Goal: Task Accomplishment & Management: Manage account settings

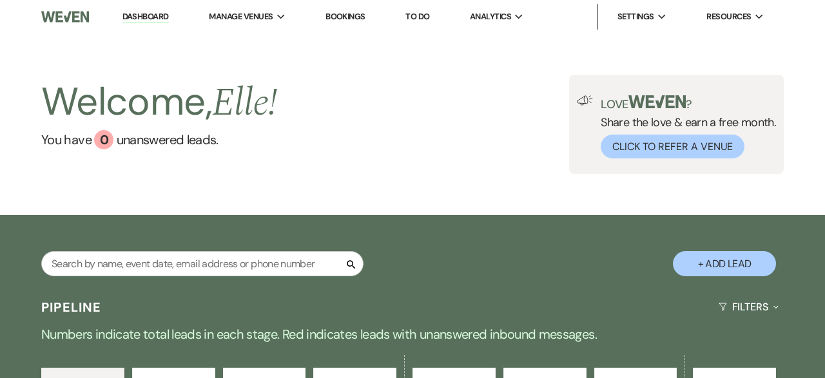
click at [352, 15] on link "Bookings" at bounding box center [345, 16] width 40 height 11
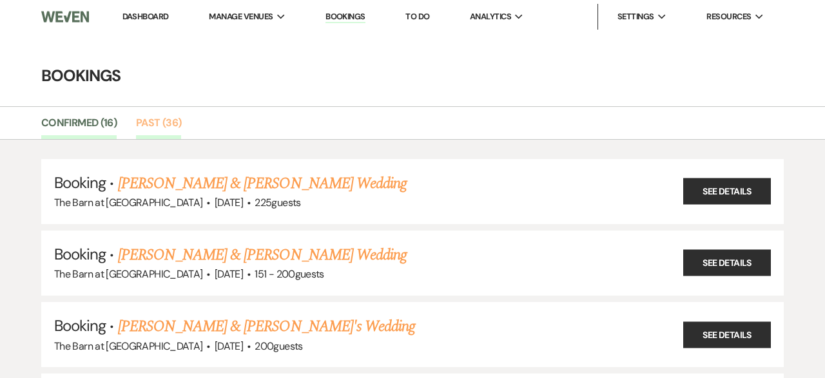
click at [157, 120] on link "Past (36)" at bounding box center [158, 127] width 45 height 24
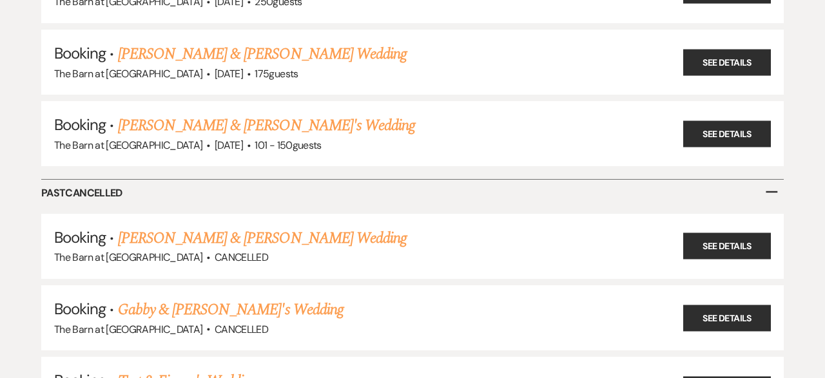
scroll to position [2565, 0]
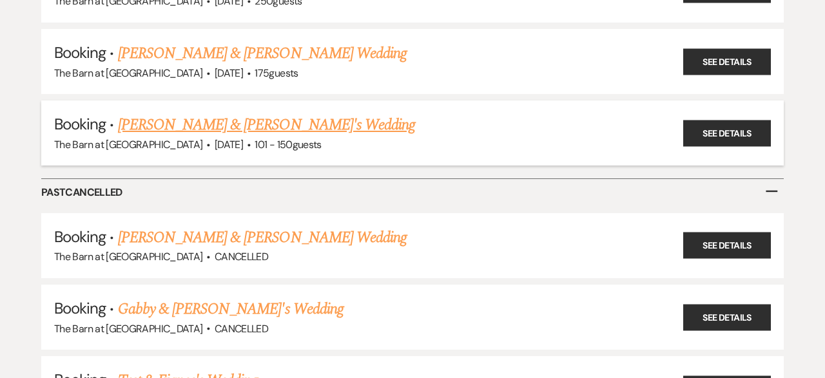
click at [281, 114] on link "[PERSON_NAME] & [PERSON_NAME]'s Wedding" at bounding box center [267, 124] width 298 height 23
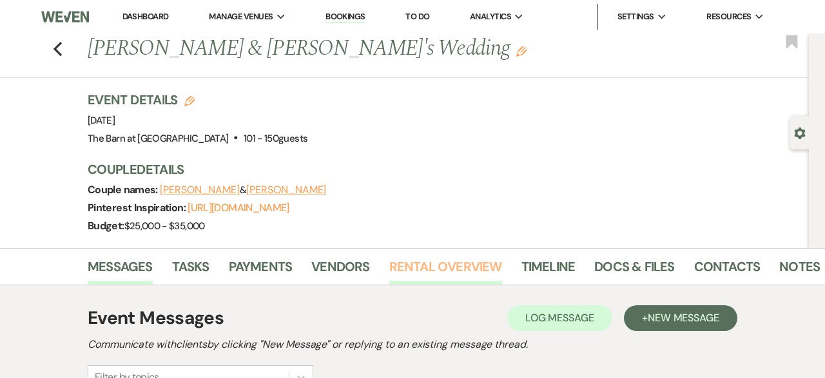
click at [444, 269] on link "Rental Overview" at bounding box center [445, 270] width 113 height 28
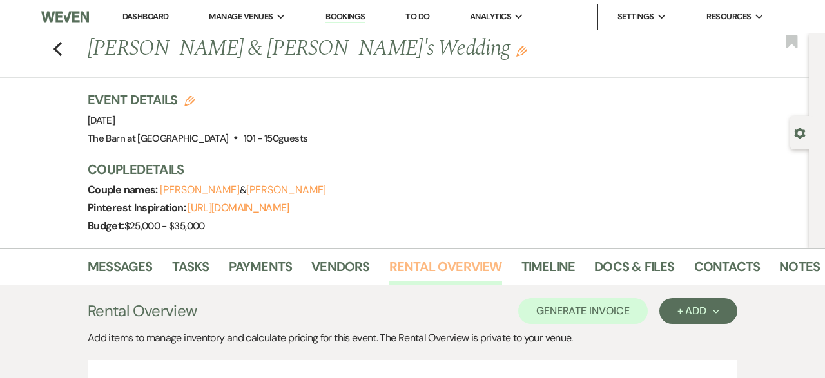
scroll to position [206, 0]
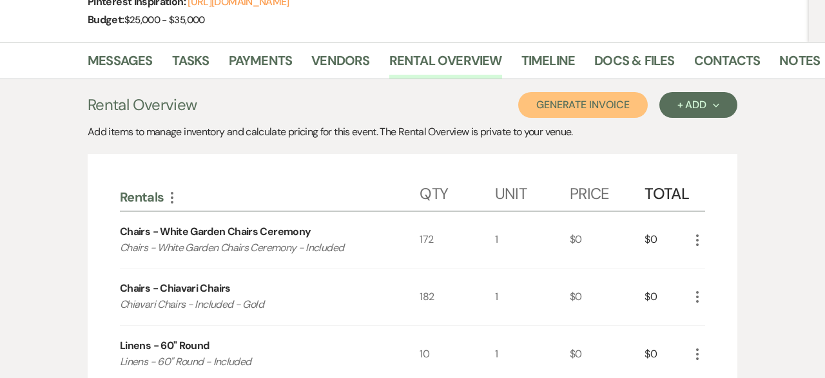
click at [611, 107] on button "Generate Invoice" at bounding box center [582, 105] width 129 height 26
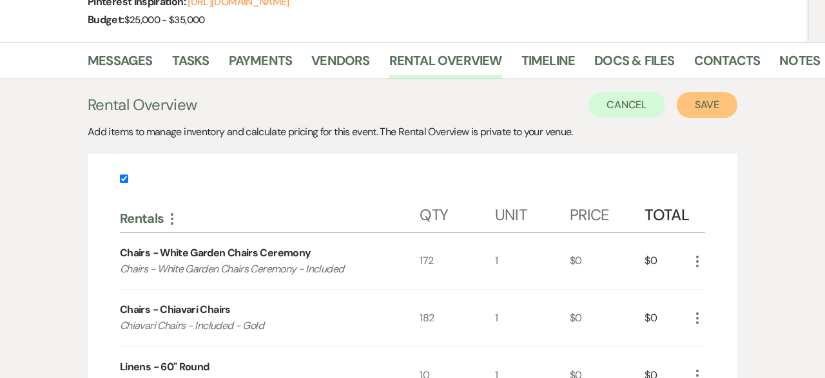
click at [691, 106] on button "Save" at bounding box center [706, 105] width 61 height 26
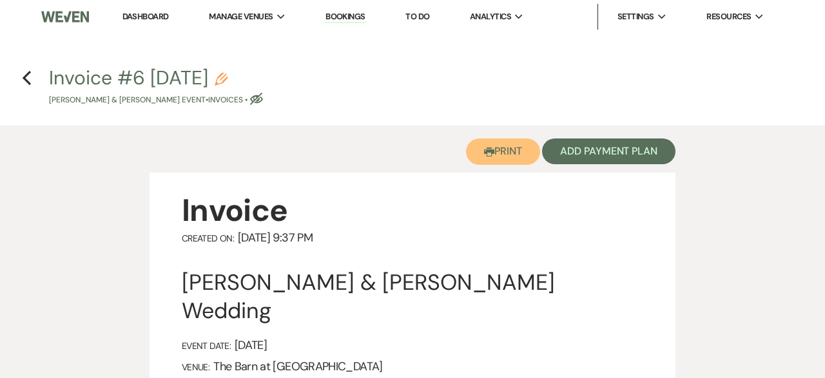
click at [499, 148] on button "Printer Print" at bounding box center [503, 151] width 74 height 26
click at [507, 148] on button "Printer Print" at bounding box center [503, 151] width 74 height 26
